Goal: Find specific page/section: Find specific page/section

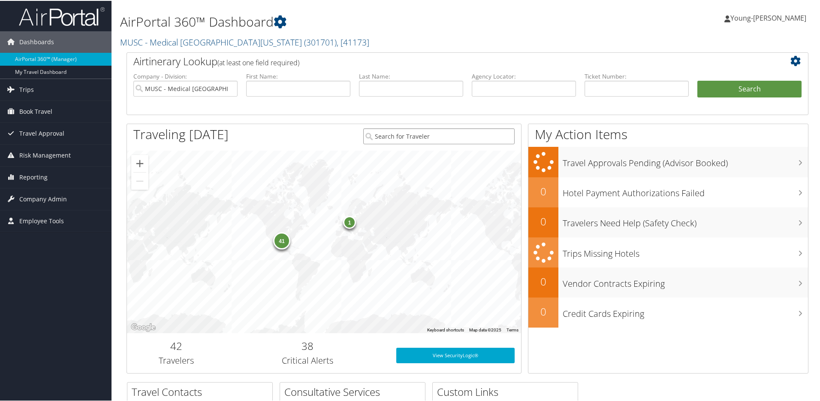
click at [450, 136] on input "search" at bounding box center [438, 135] width 151 height 16
type input "[PERSON_NAME]"
click at [28, 88] on span "Trips" at bounding box center [26, 88] width 15 height 21
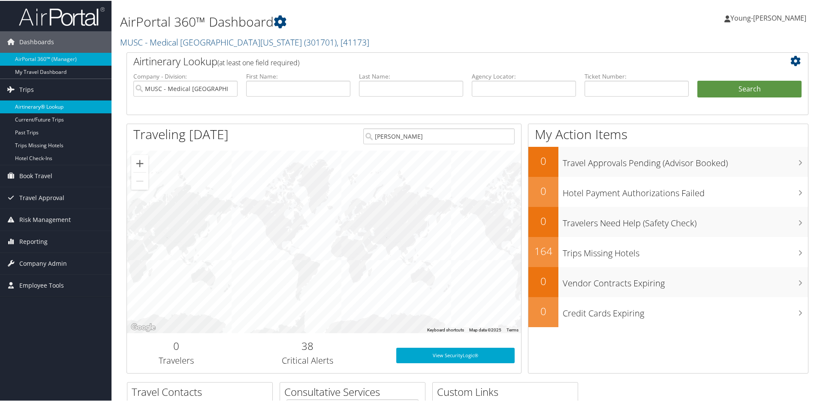
click at [32, 106] on link "Airtinerary® Lookup" at bounding box center [56, 105] width 112 height 13
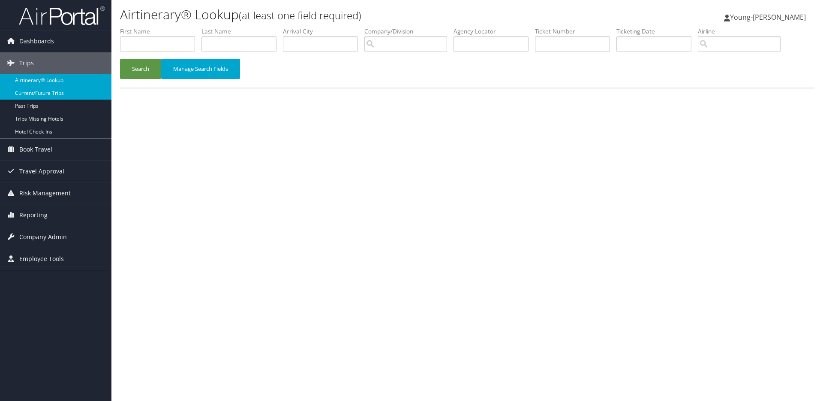
click at [36, 93] on link "Current/Future Trips" at bounding box center [56, 93] width 112 height 13
